Goal: Check status: Check status

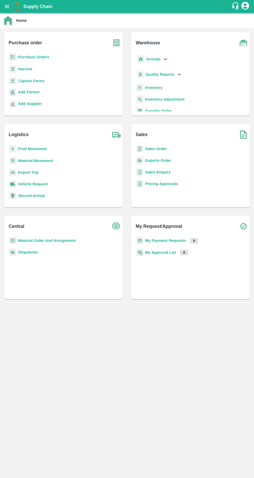
click at [171, 241] on b "My Payment Requests" at bounding box center [165, 240] width 41 height 4
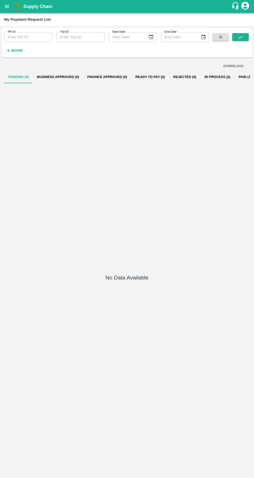
click at [209, 78] on button "In Process (2)" at bounding box center [217, 77] width 34 height 12
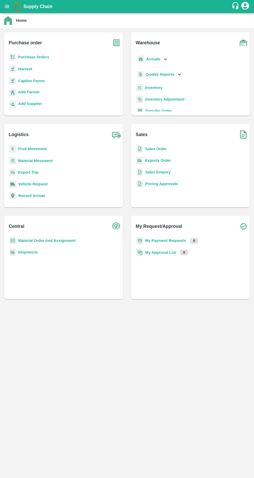
click at [164, 241] on b "My Payment Requests" at bounding box center [165, 240] width 41 height 4
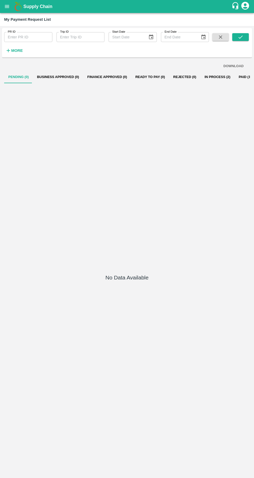
click at [200, 77] on button "In Process (2)" at bounding box center [217, 77] width 34 height 12
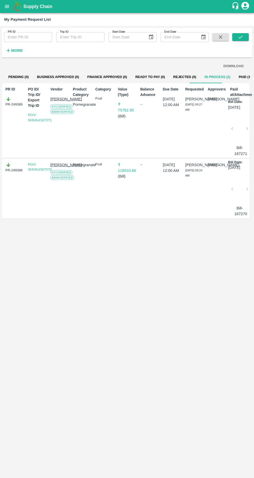
click at [235, 75] on button "Paid (120)" at bounding box center [247, 77] width 25 height 12
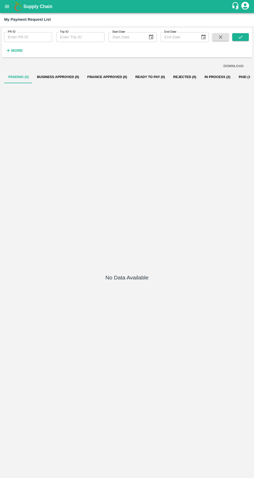
click at [206, 76] on button "In Process (2)" at bounding box center [217, 77] width 34 height 12
